Goal: Task Accomplishment & Management: Manage account settings

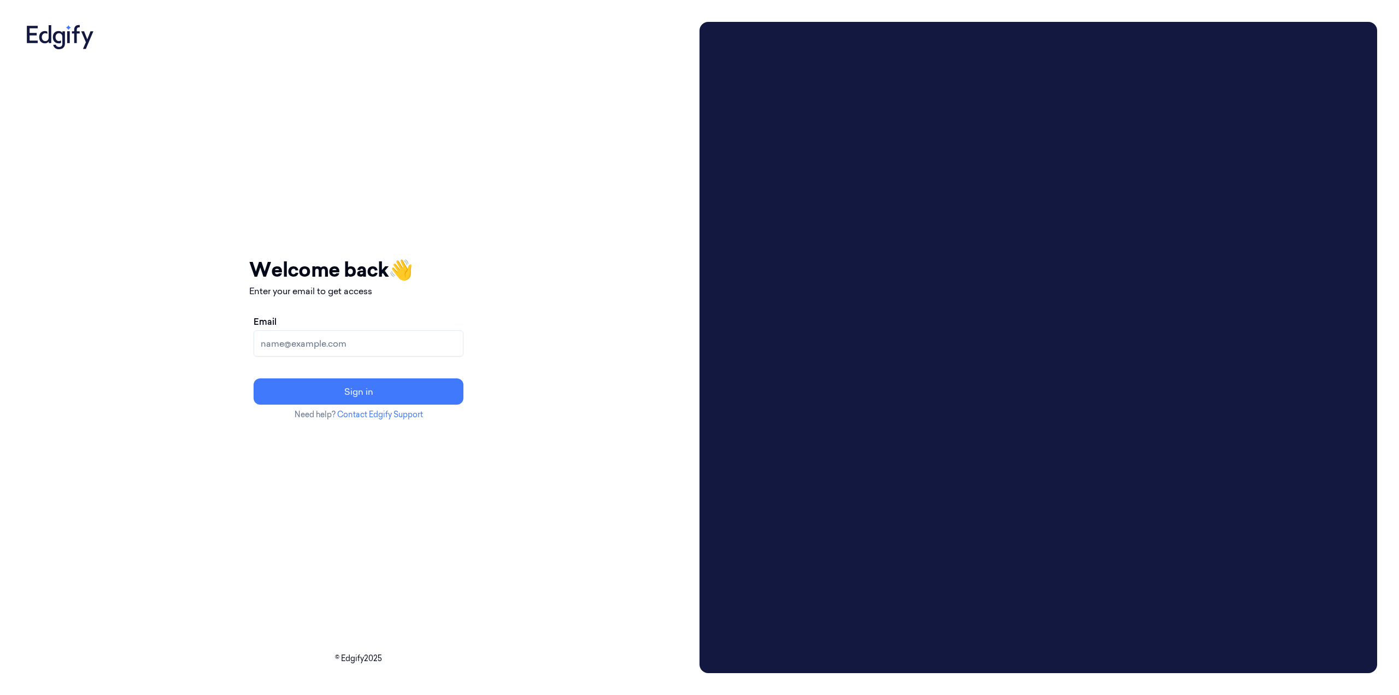
click at [341, 349] on input "Email" at bounding box center [359, 343] width 210 height 26
type input "[EMAIL_ADDRESS][PERSON_NAME][DOMAIN_NAME]"
click at [254, 378] on button "Sign in" at bounding box center [359, 391] width 210 height 26
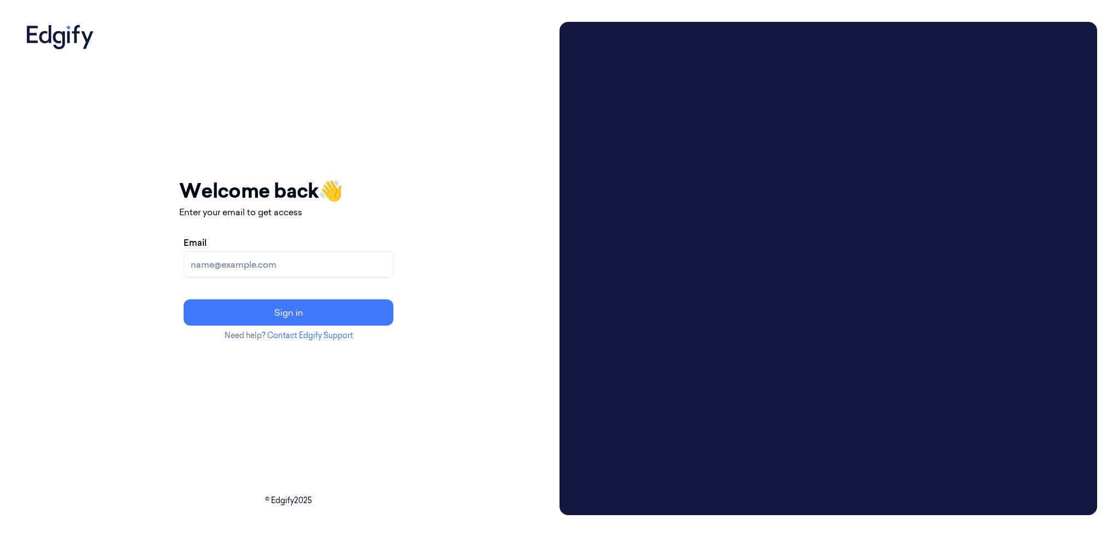
click at [315, 271] on input "Email" at bounding box center [289, 264] width 210 height 26
type input "brown.lamont@heb.cin"
click at [184, 300] on button "Sign in" at bounding box center [289, 313] width 210 height 26
